Goal: Register for event/course

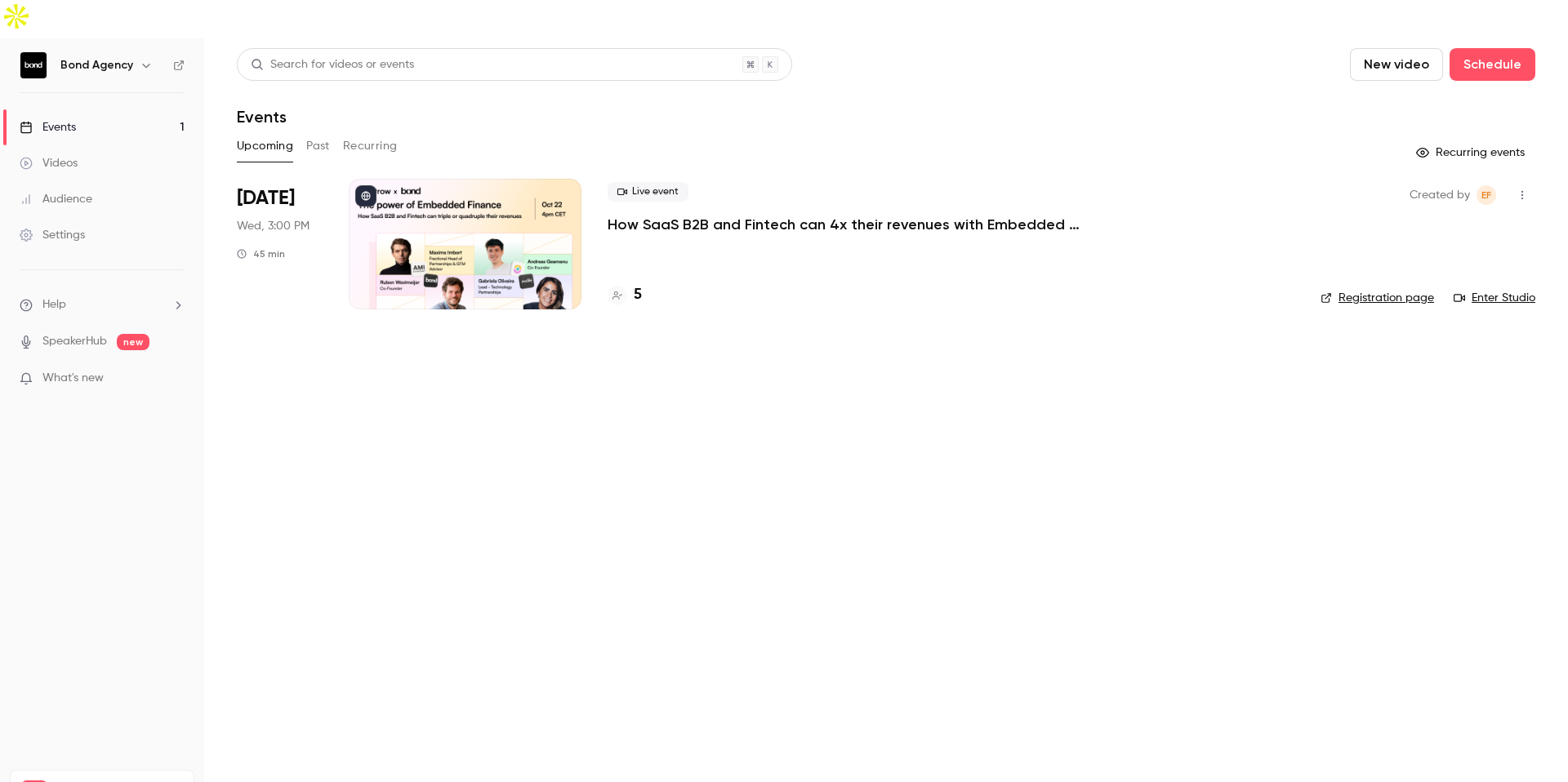
click at [745, 215] on p "How SaaS B2B and Fintech can 4x their revenues with Embedded Finance" at bounding box center [852, 224] width 490 height 20
